Goal: Information Seeking & Learning: Learn about a topic

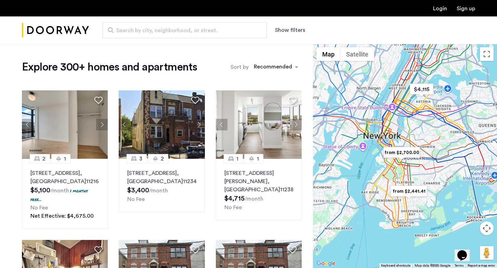
click at [244, 67] on label "Sort by" at bounding box center [240, 67] width 18 height 8
click at [254, 67] on input "Sort by" at bounding box center [254, 68] width 0 height 5
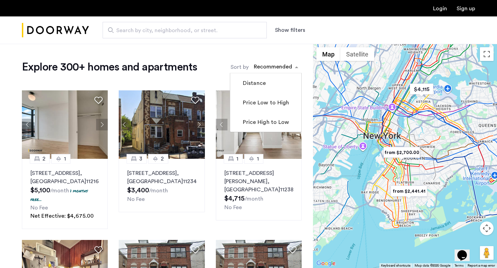
click at [282, 67] on div "sort-apartment" at bounding box center [273, 67] width 40 height 9
click at [271, 107] on label "Price Low to High" at bounding box center [265, 103] width 48 height 8
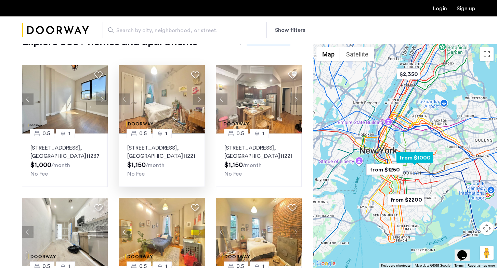
scroll to position [15, 0]
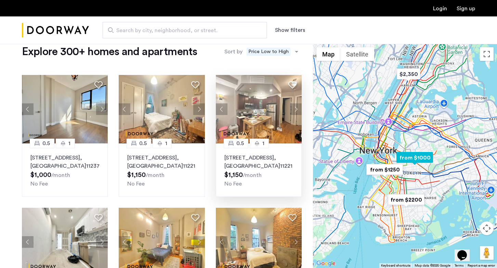
click at [299, 109] on button "Next apartment" at bounding box center [296, 109] width 12 height 12
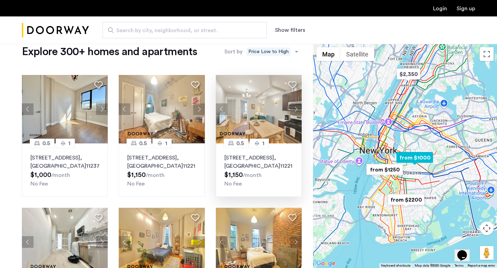
click at [298, 109] on button "Next apartment" at bounding box center [296, 109] width 12 height 12
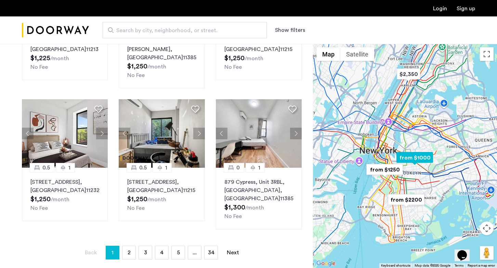
scroll to position [412, 0]
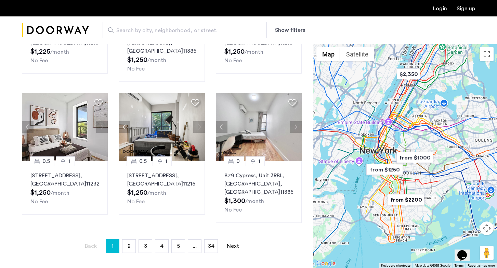
click at [285, 30] on button "Show filters" at bounding box center [290, 30] width 30 height 8
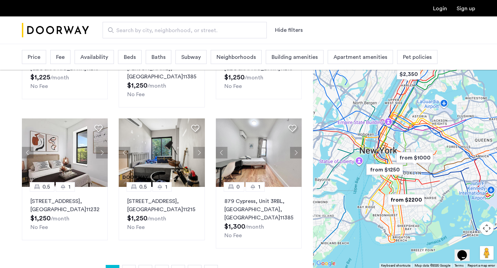
click at [37, 53] on span "Price" at bounding box center [34, 57] width 13 height 8
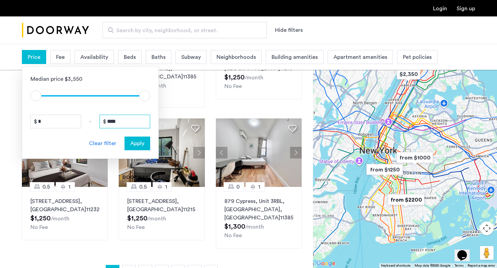
drag, startPoint x: 131, startPoint y: 122, endPoint x: 88, endPoint y: 119, distance: 42.9
click at [88, 119] on div "* - ****" at bounding box center [90, 122] width 120 height 14
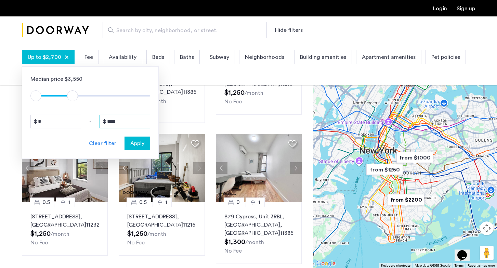
type input "****"
drag, startPoint x: 46, startPoint y: 122, endPoint x: 21, endPoint y: 120, distance: 24.7
click at [21, 120] on app-root "Login Sign up Search by city, neighborhood, or street. Hide filters Up to $2,70…" at bounding box center [248, 0] width 497 height 825
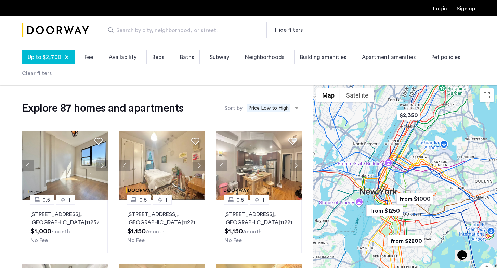
click at [45, 59] on span "Up to $2,700" at bounding box center [45, 57] width 34 height 8
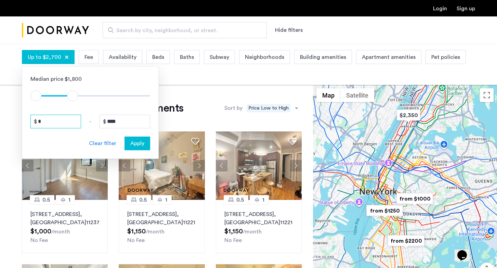
drag, startPoint x: 45, startPoint y: 120, endPoint x: 23, endPoint y: 120, distance: 21.9
click at [23, 120] on div "Median price $1,800 $1 $8000 $1 $2701 * - **** Clear filter Apply" at bounding box center [90, 112] width 137 height 92
type input "****"
click at [141, 143] on span "Apply" at bounding box center [137, 143] width 14 height 8
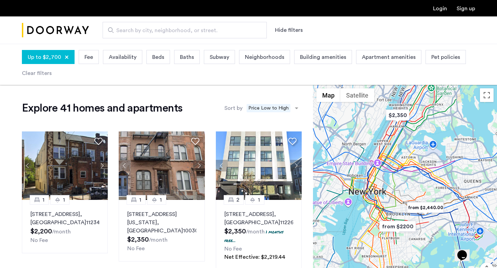
click at [153, 58] on span "Beds" at bounding box center [158, 57] width 12 height 8
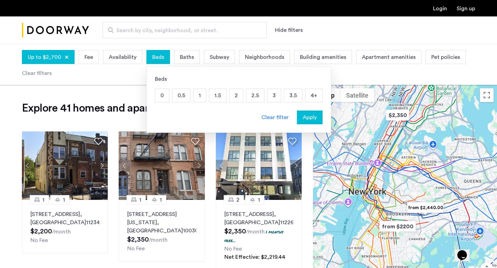
click at [195, 94] on p "1" at bounding box center [200, 95] width 12 height 13
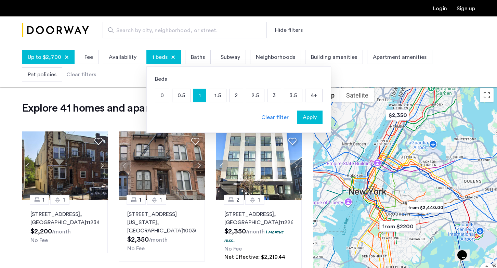
click at [309, 115] on span "Apply" at bounding box center [310, 117] width 14 height 8
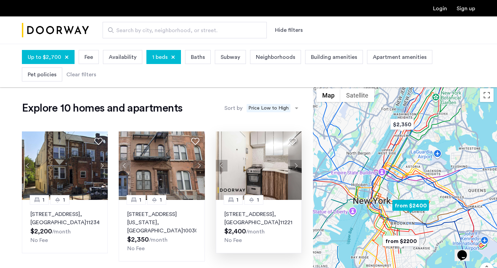
click at [295, 165] on button "Next apartment" at bounding box center [296, 166] width 12 height 12
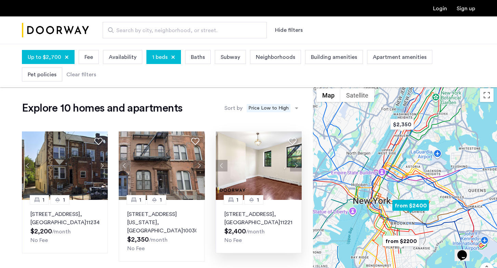
click at [295, 165] on button "Next apartment" at bounding box center [296, 166] width 12 height 12
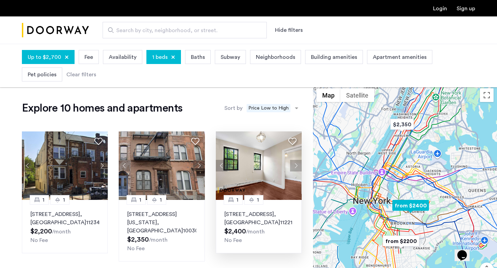
click at [295, 165] on button "Next apartment" at bounding box center [296, 166] width 12 height 12
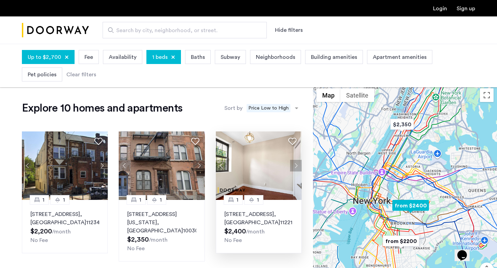
click at [295, 165] on button "Next apartment" at bounding box center [296, 166] width 12 height 12
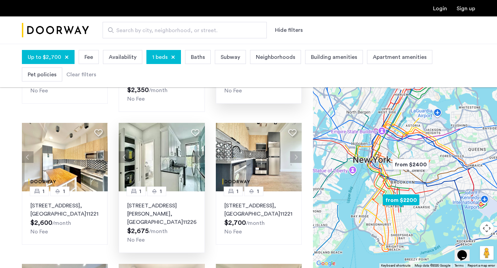
scroll to position [151, 0]
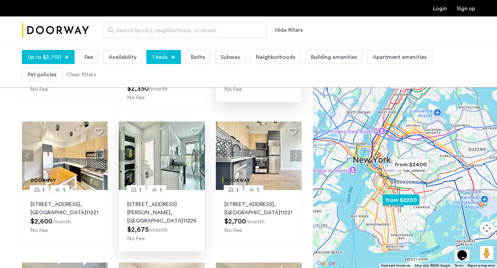
click at [169, 149] on img at bounding box center [162, 155] width 86 height 68
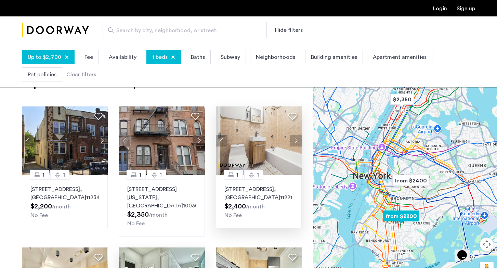
scroll to position [0, 0]
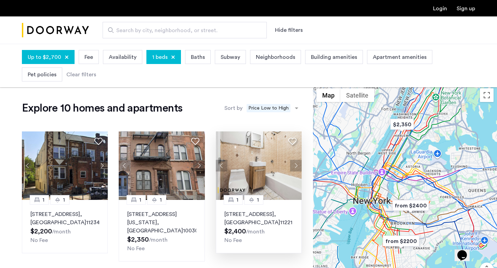
click at [274, 59] on span "Neighborhoods" at bounding box center [275, 57] width 39 height 8
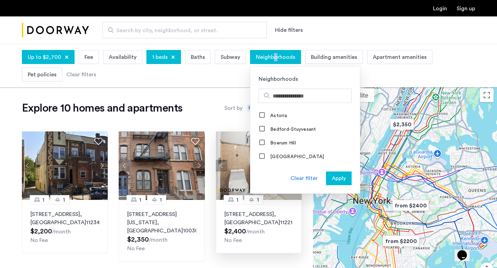
click at [272, 56] on span "Neighborhoods" at bounding box center [275, 57] width 39 height 8
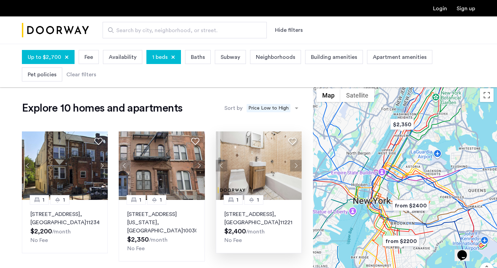
click at [171, 55] on div at bounding box center [173, 57] width 4 height 4
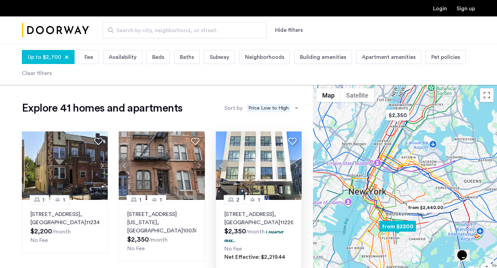
click at [297, 165] on button "Next apartment" at bounding box center [296, 166] width 12 height 12
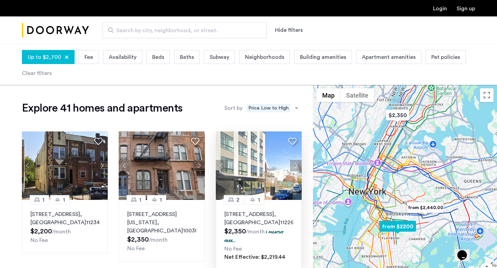
click at [297, 165] on button "Next apartment" at bounding box center [296, 166] width 12 height 12
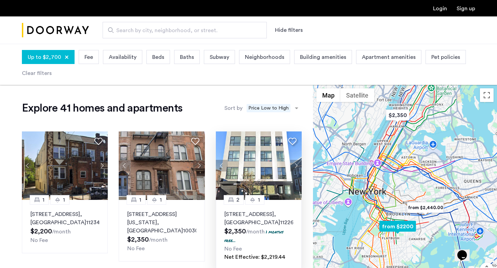
click at [297, 165] on button "Next apartment" at bounding box center [296, 166] width 12 height 12
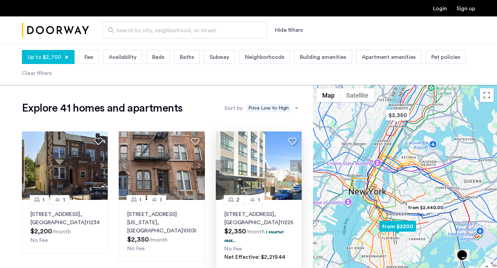
click at [297, 165] on button "Next apartment" at bounding box center [296, 166] width 12 height 12
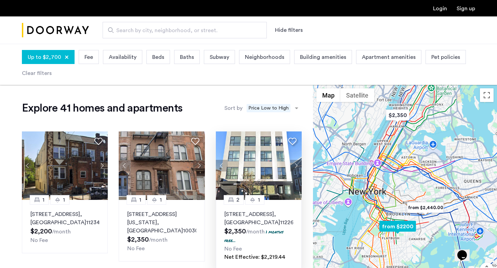
click at [297, 165] on button "Next apartment" at bounding box center [296, 166] width 12 height 12
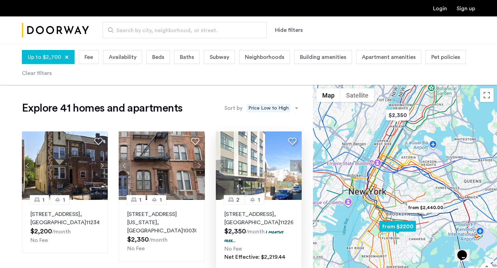
click at [297, 165] on button "Next apartment" at bounding box center [296, 166] width 12 height 12
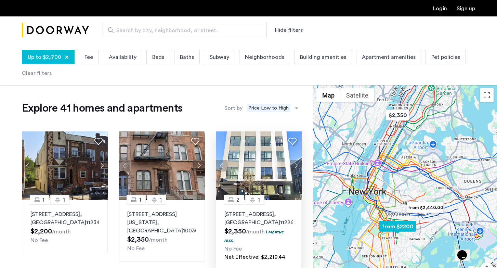
click at [297, 165] on button "Next apartment" at bounding box center [296, 166] width 12 height 12
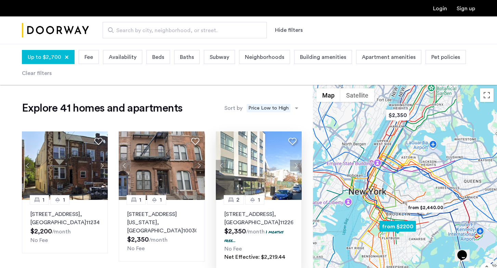
click at [297, 165] on button "Next apartment" at bounding box center [296, 166] width 12 height 12
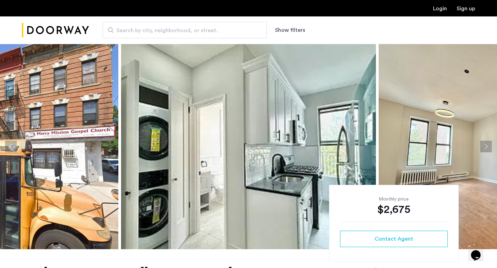
click at [162, 128] on img at bounding box center [248, 146] width 255 height 205
